Goal: Task Accomplishment & Management: Complete application form

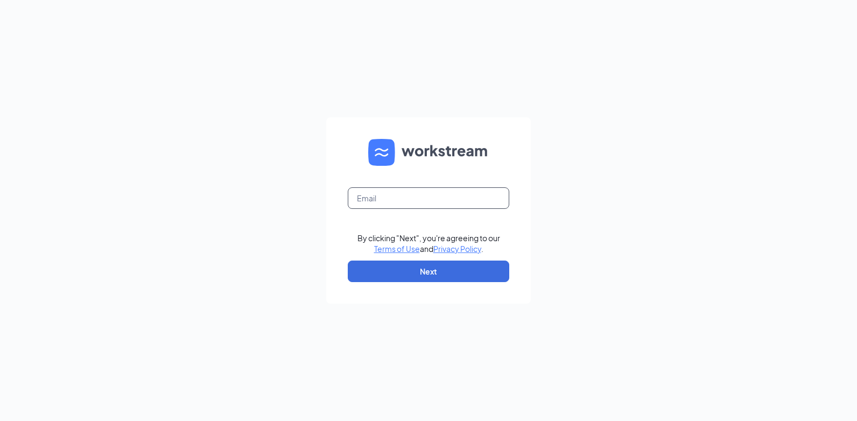
click at [442, 201] on input "text" at bounding box center [429, 198] width 162 height 22
type input "[EMAIL_ADDRESS][DOMAIN_NAME]"
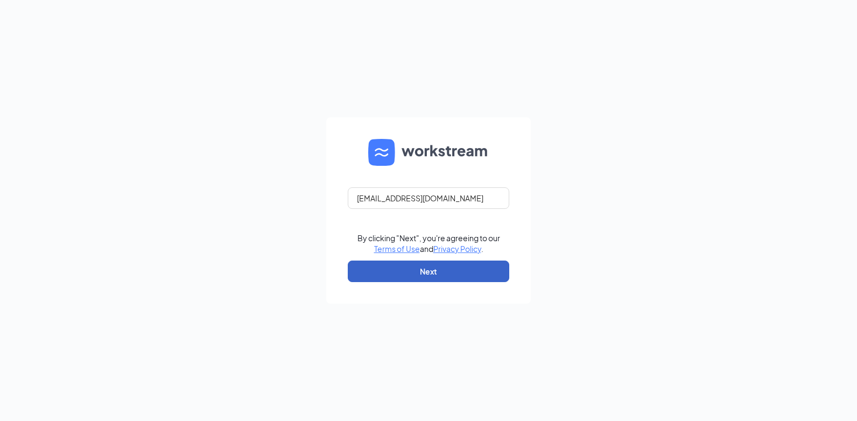
click at [422, 267] on button "Next" at bounding box center [429, 272] width 162 height 22
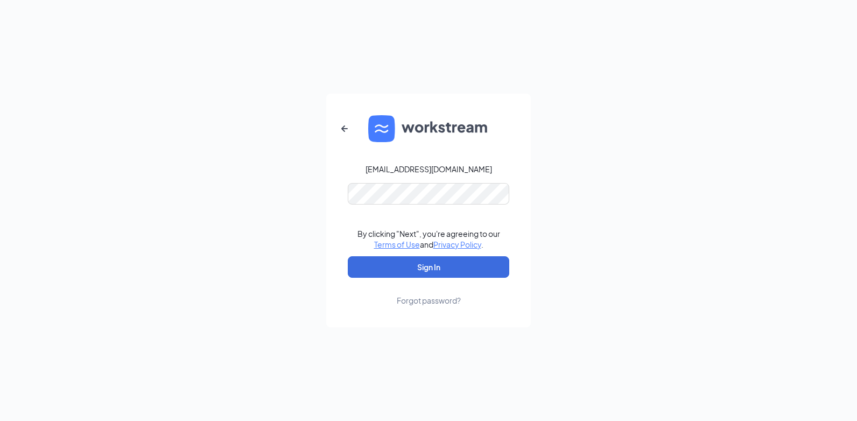
click at [429, 179] on form "[EMAIL_ADDRESS][DOMAIN_NAME] By clicking "Next", you're agreeing to our Terms o…" at bounding box center [428, 211] width 205 height 234
click at [425, 272] on button "Sign In" at bounding box center [429, 267] width 162 height 22
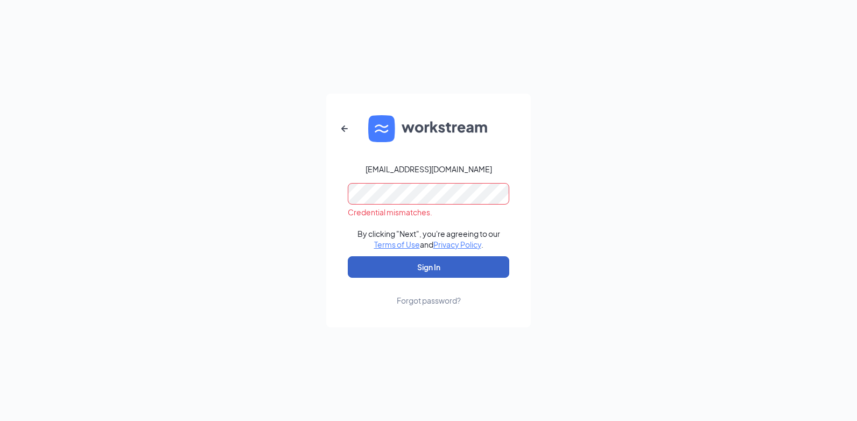
click at [434, 271] on button "Sign In" at bounding box center [429, 267] width 162 height 22
click at [422, 268] on button "Sign In" at bounding box center [429, 267] width 162 height 22
click at [394, 270] on button "Sign In" at bounding box center [429, 267] width 162 height 22
click at [415, 268] on button "Sign In" at bounding box center [429, 267] width 162 height 22
